Goal: Transaction & Acquisition: Purchase product/service

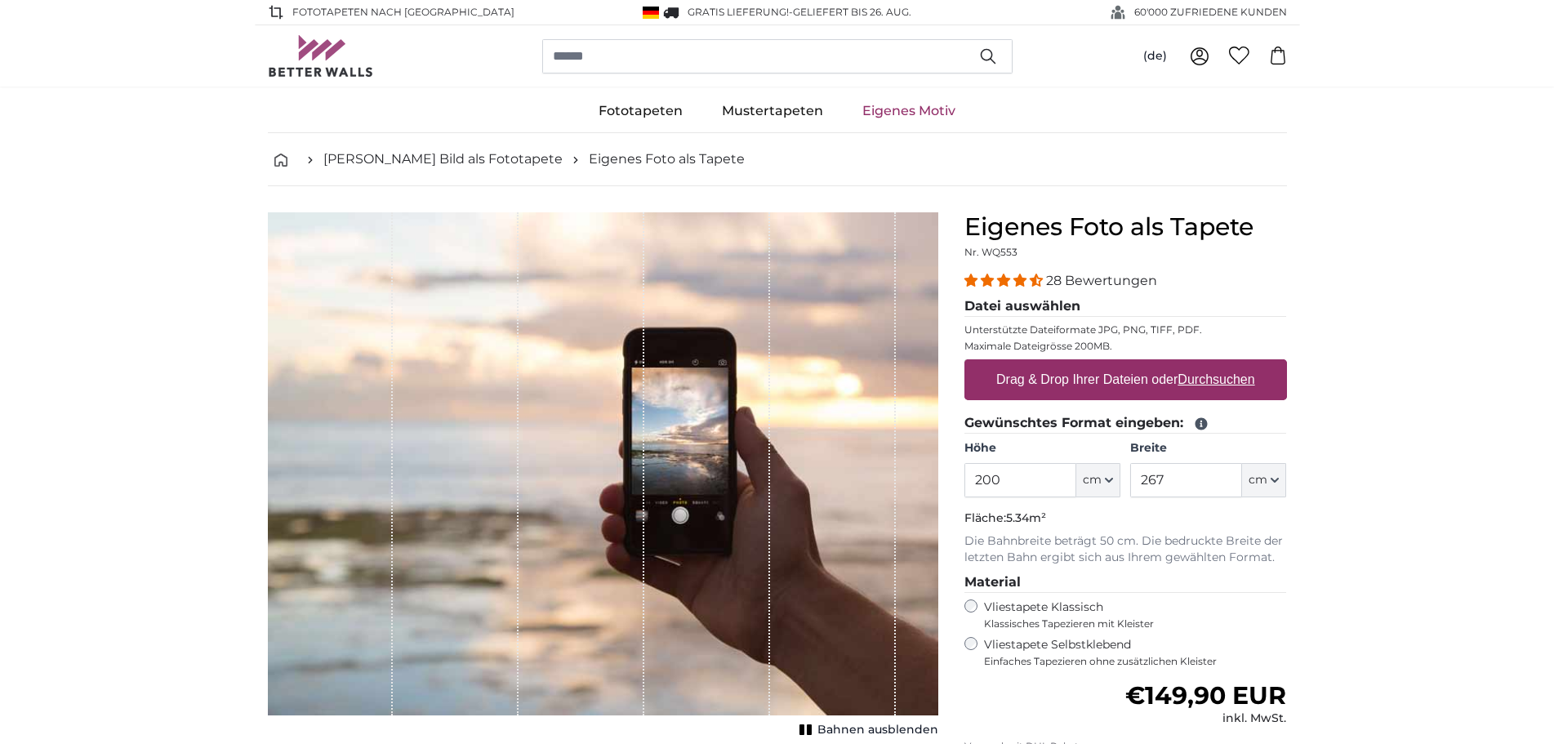
drag, startPoint x: 1012, startPoint y: 485, endPoint x: 914, endPoint y: 465, distance: 99.9
click at [914, 465] on product-detail "Abbrechen Bild zuschneiden Bahnen ausblenden Eigenes Foto als Tapete Nr. WQ553 …" at bounding box center [777, 567] width 1045 height 762
type input "90"
drag, startPoint x: 1182, startPoint y: 483, endPoint x: 1123, endPoint y: 483, distance: 59.6
click at [1123, 483] on div "Höhe 90 ft cm Centimeter (cm) Inches (inch) Feet (ft. in.) Breite 267 ft cm Cen…" at bounding box center [1125, 468] width 323 height 57
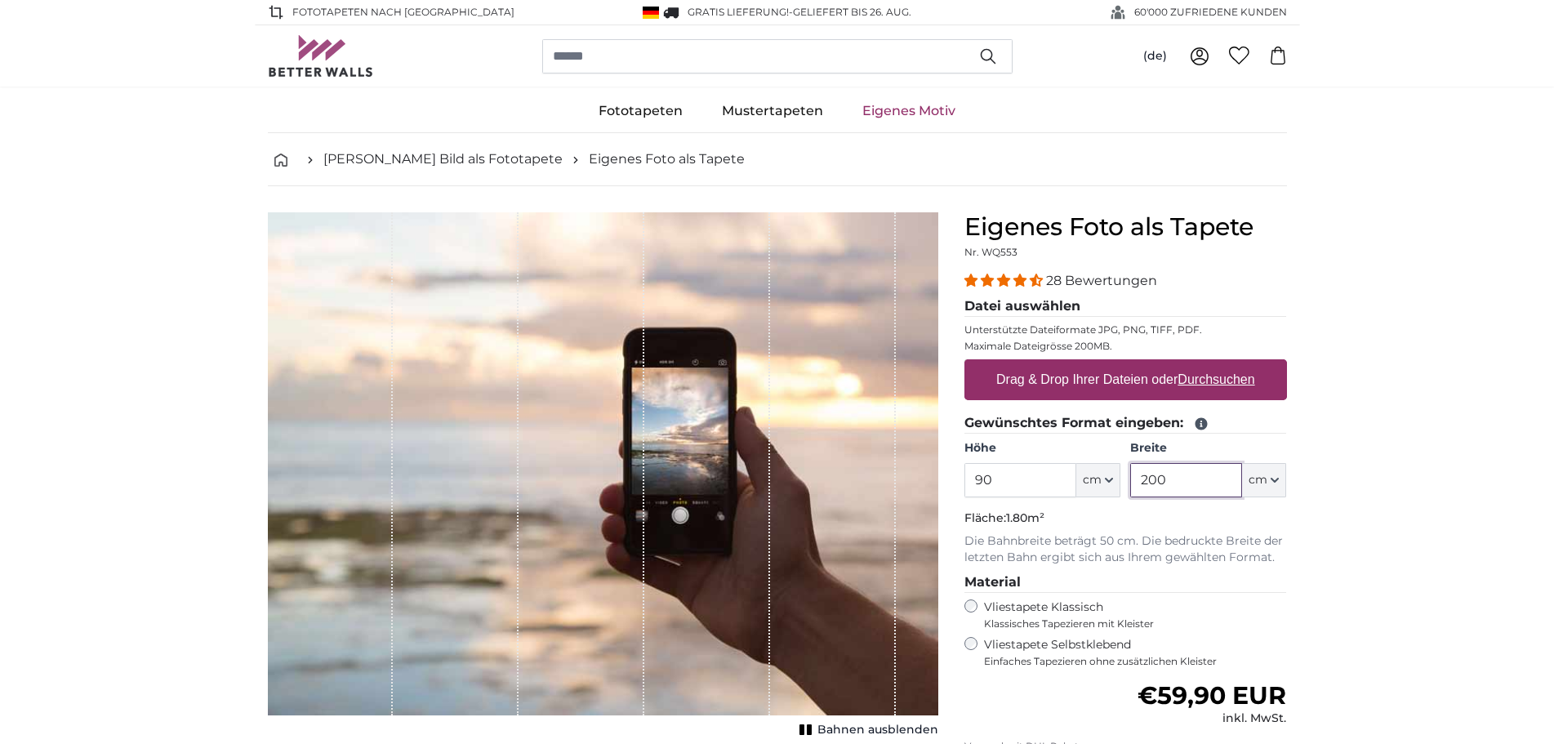
type input "200"
click at [1030, 474] on input "90" at bounding box center [1020, 480] width 112 height 34
click at [1182, 487] on input "200" at bounding box center [1186, 480] width 112 height 34
click at [1106, 381] on label "Drag & Drop Ihrer Dateien oder Durchsuchen" at bounding box center [1126, 379] width 272 height 33
click at [1106, 364] on input "Drag & Drop Ihrer Dateien oder Durchsuchen" at bounding box center [1125, 361] width 323 height 5
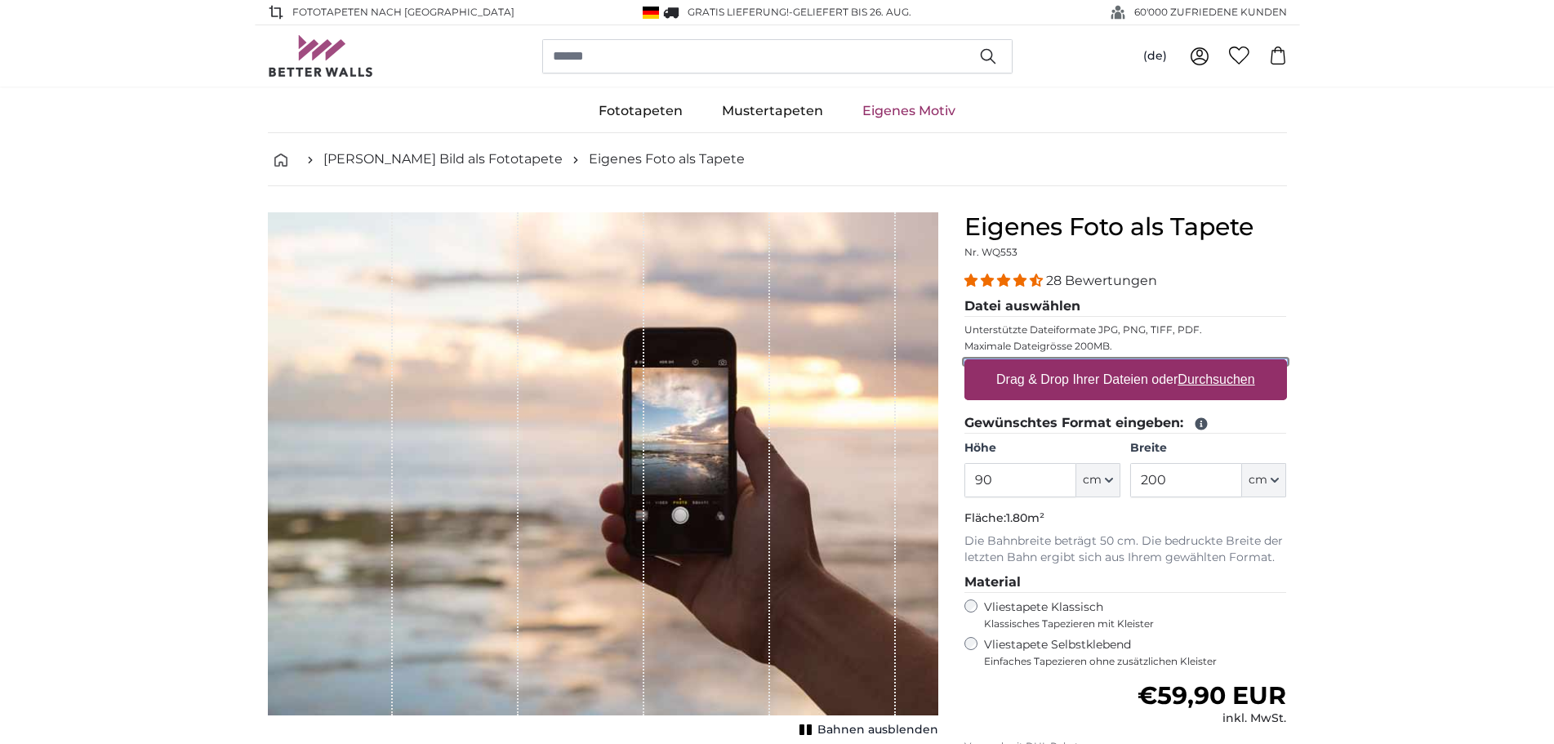
type input "**********"
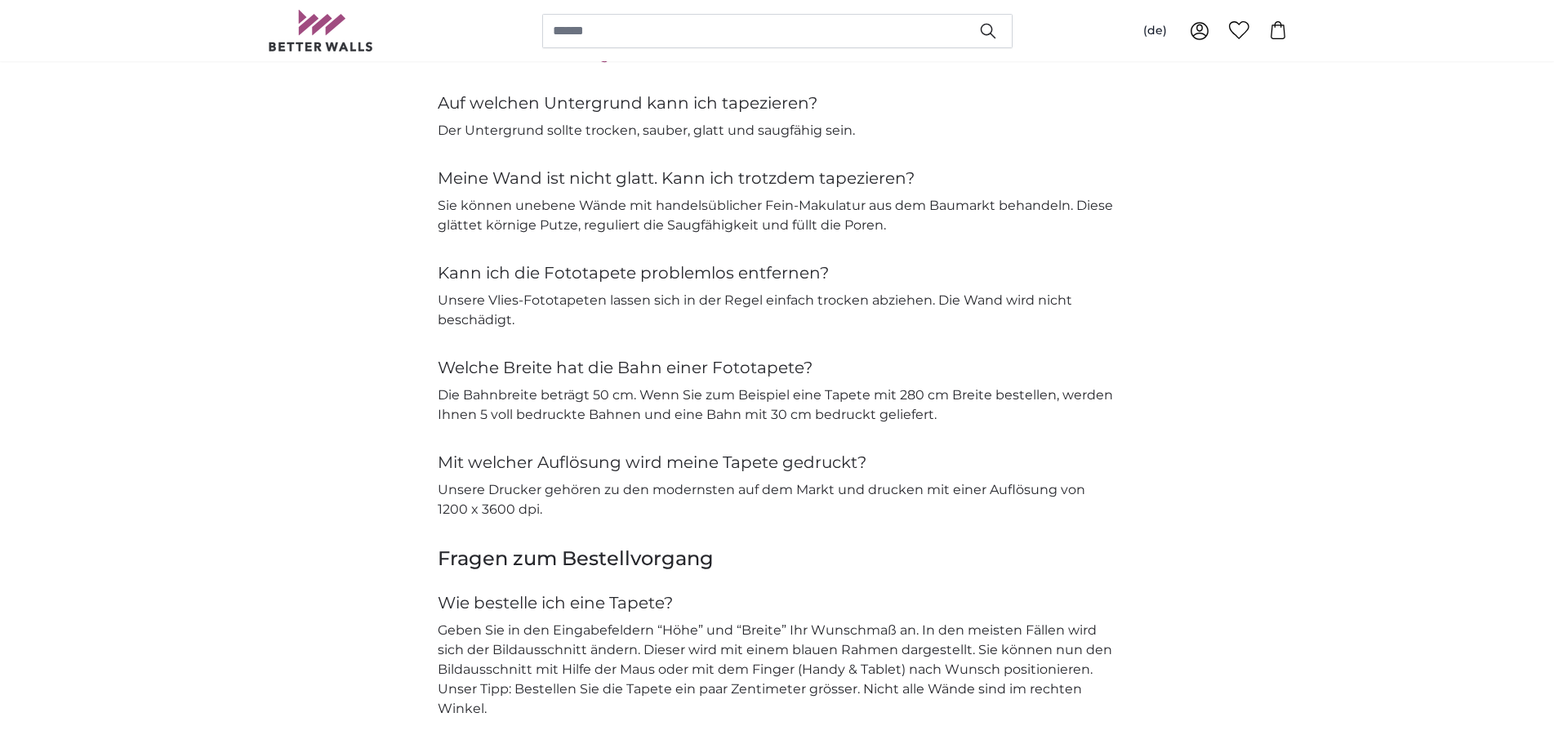
scroll to position [2531, 0]
